Goal: Task Accomplishment & Management: Use online tool/utility

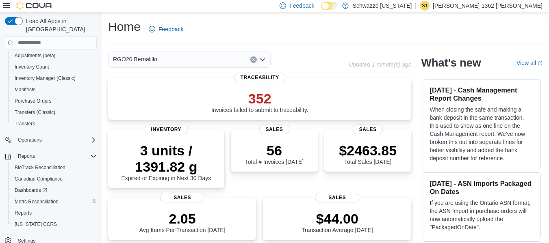
scroll to position [117, 0]
click at [28, 210] on span "Reports" at bounding box center [23, 213] width 17 height 6
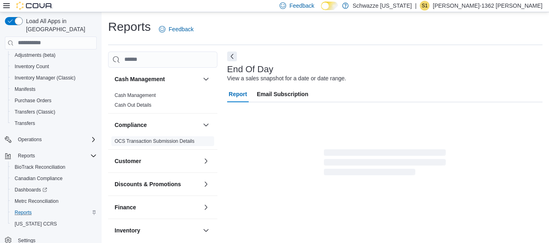
scroll to position [13, 0]
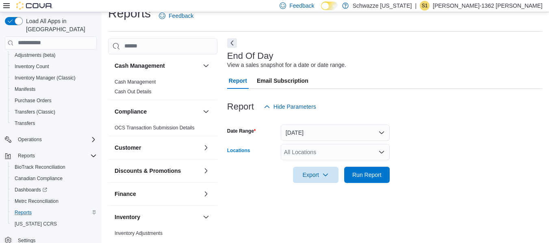
click at [373, 156] on div "All Locations" at bounding box center [335, 152] width 109 height 16
type input "***"
click at [324, 132] on button "RGO20 Bernalillo" at bounding box center [335, 138] width 109 height 12
click at [361, 179] on span "Run Report" at bounding box center [367, 175] width 36 height 16
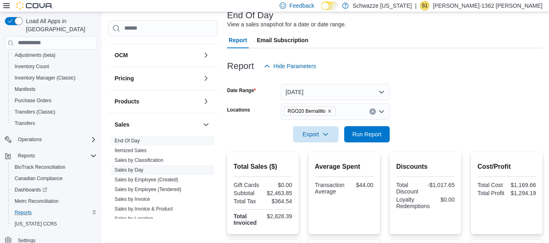
scroll to position [325, 0]
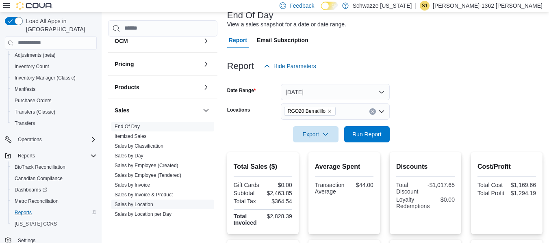
click at [133, 202] on link "Sales by Location" at bounding box center [134, 205] width 39 height 6
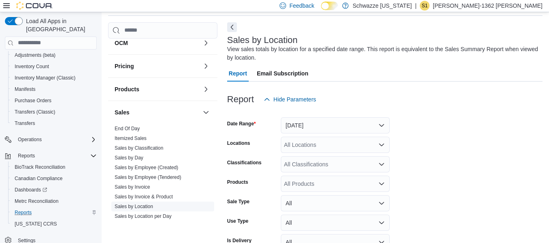
scroll to position [27, 0]
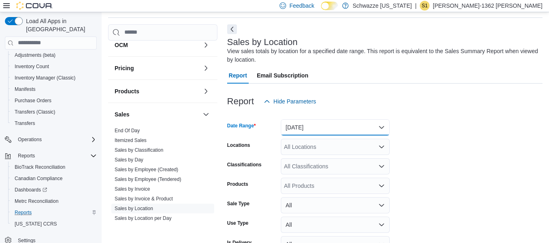
click at [379, 129] on button "[DATE]" at bounding box center [335, 127] width 109 height 16
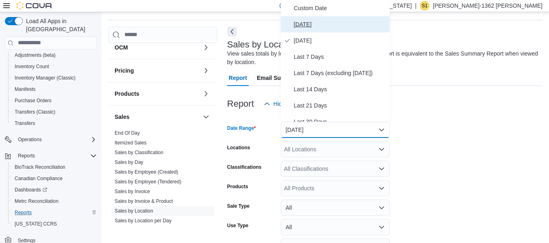
click at [299, 28] on span "[DATE]" at bounding box center [340, 24] width 93 height 10
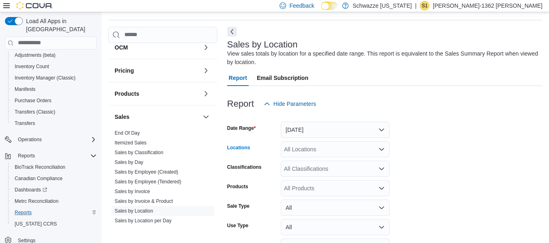
click at [303, 147] on div "All Locations" at bounding box center [335, 149] width 109 height 16
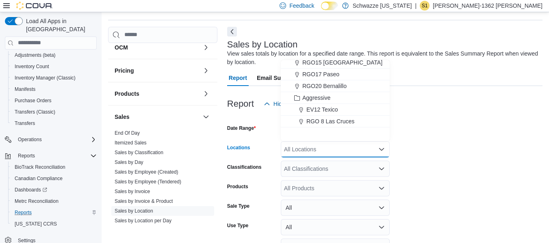
scroll to position [320, 0]
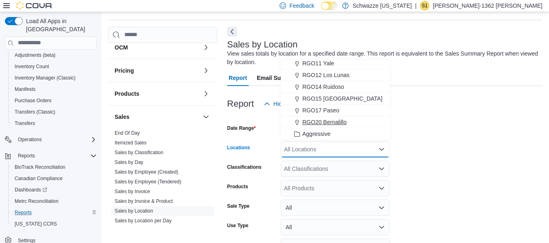
click at [330, 121] on span "RGO20 Bernalillo" at bounding box center [324, 122] width 44 height 8
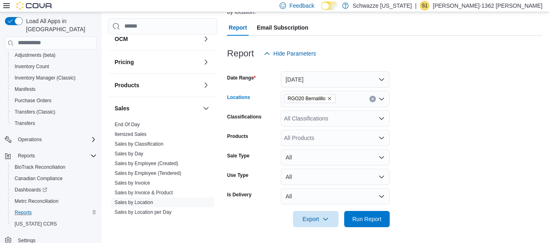
scroll to position [76, 0]
click at [373, 214] on span "Run Report" at bounding box center [367, 218] width 36 height 16
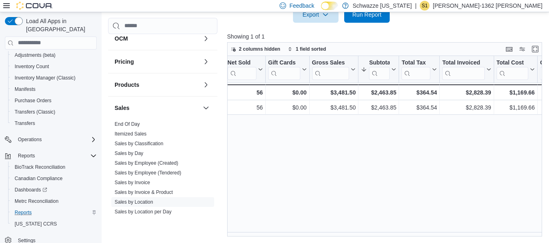
scroll to position [0, 176]
